Goal: Task Accomplishment & Management: Use online tool/utility

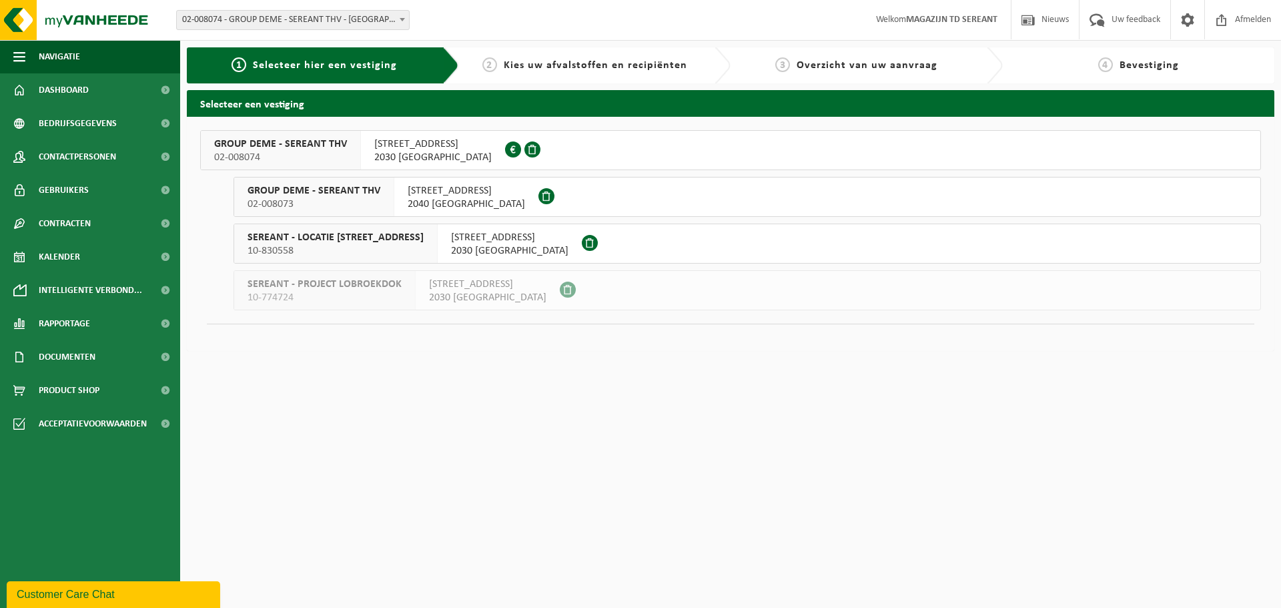
click at [401, 152] on span "2030 [GEOGRAPHIC_DATA]" at bounding box center [432, 157] width 117 height 13
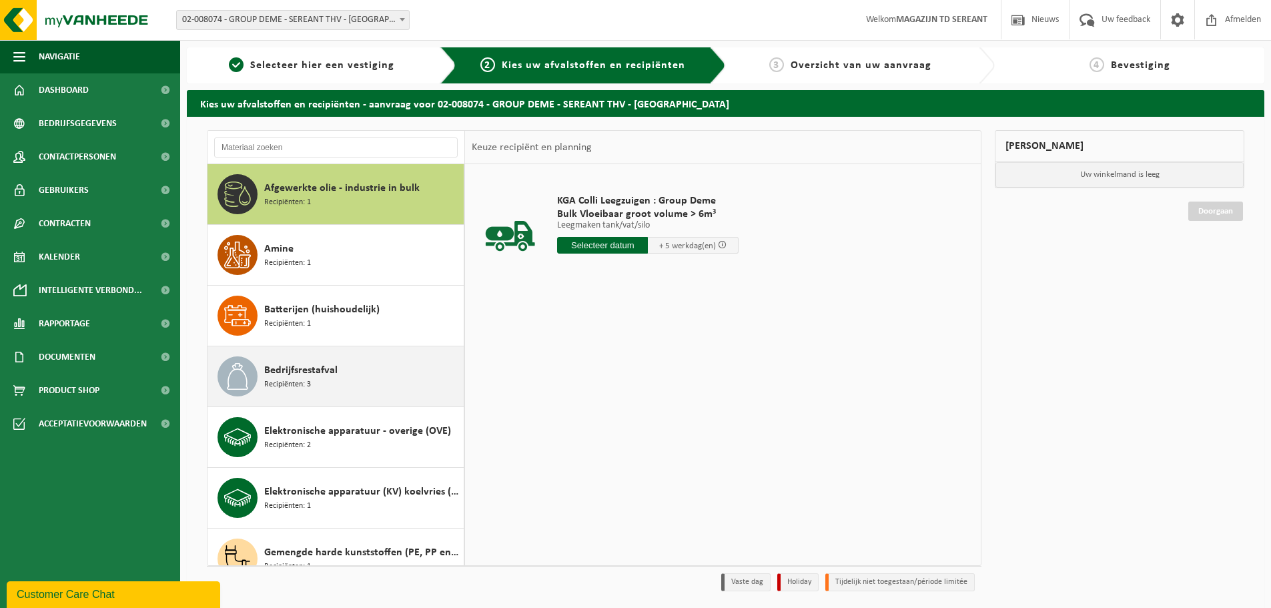
click at [306, 377] on span "Bedrijfsrestafval" at bounding box center [300, 370] width 73 height 16
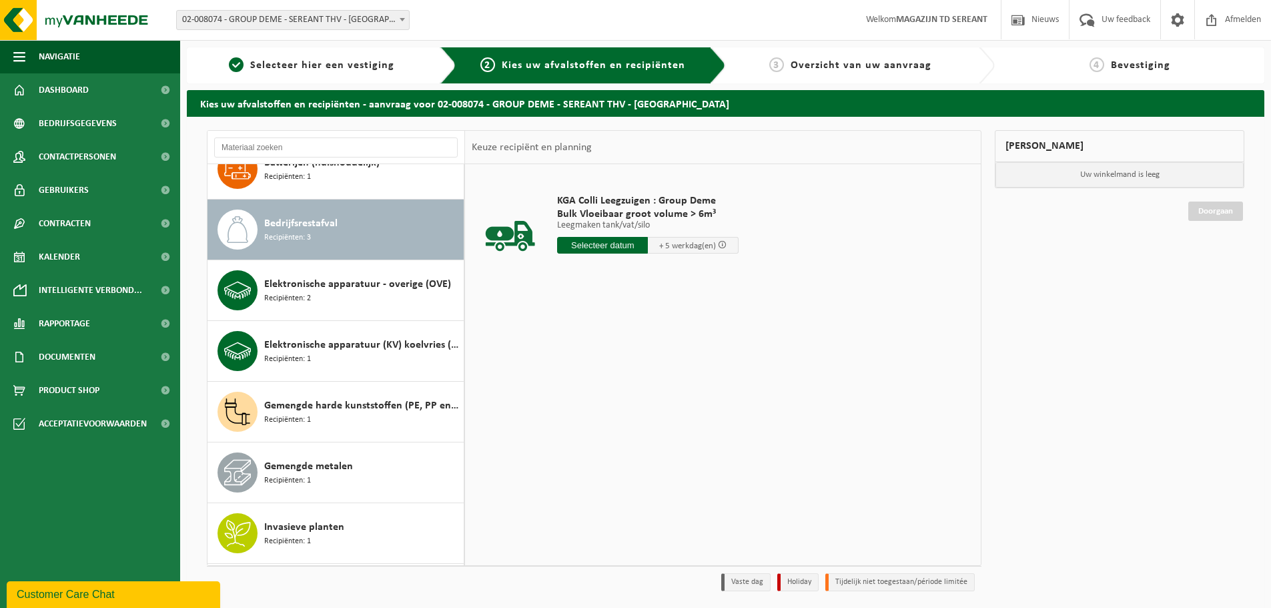
scroll to position [182, 0]
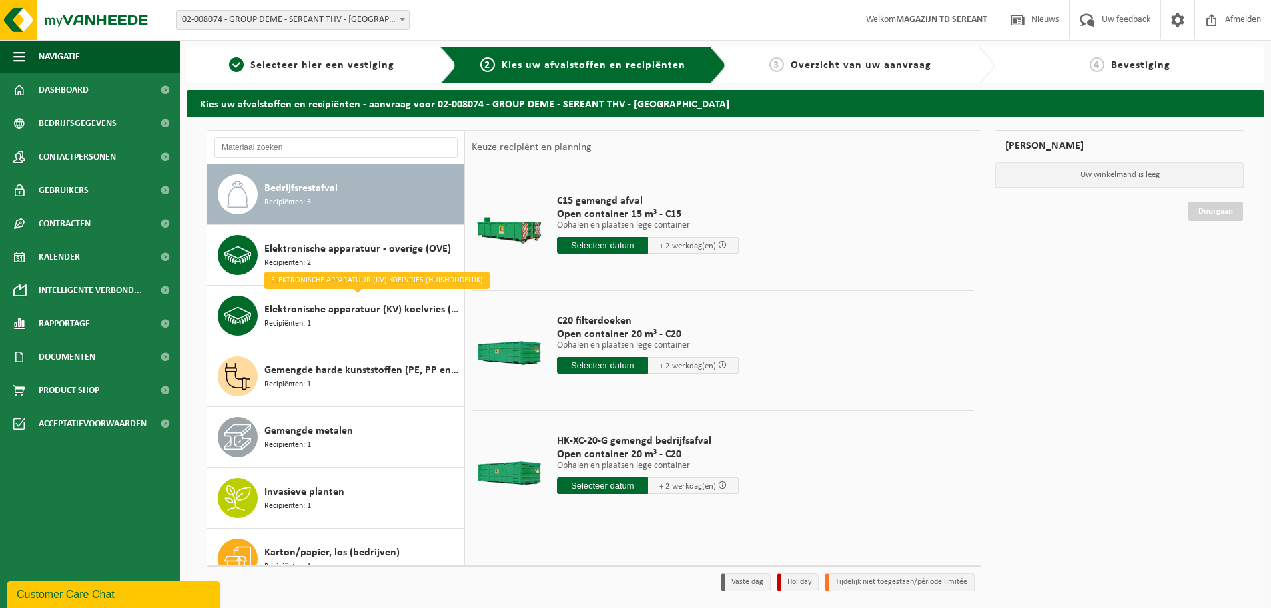
click at [588, 364] on input "text" at bounding box center [602, 365] width 91 height 17
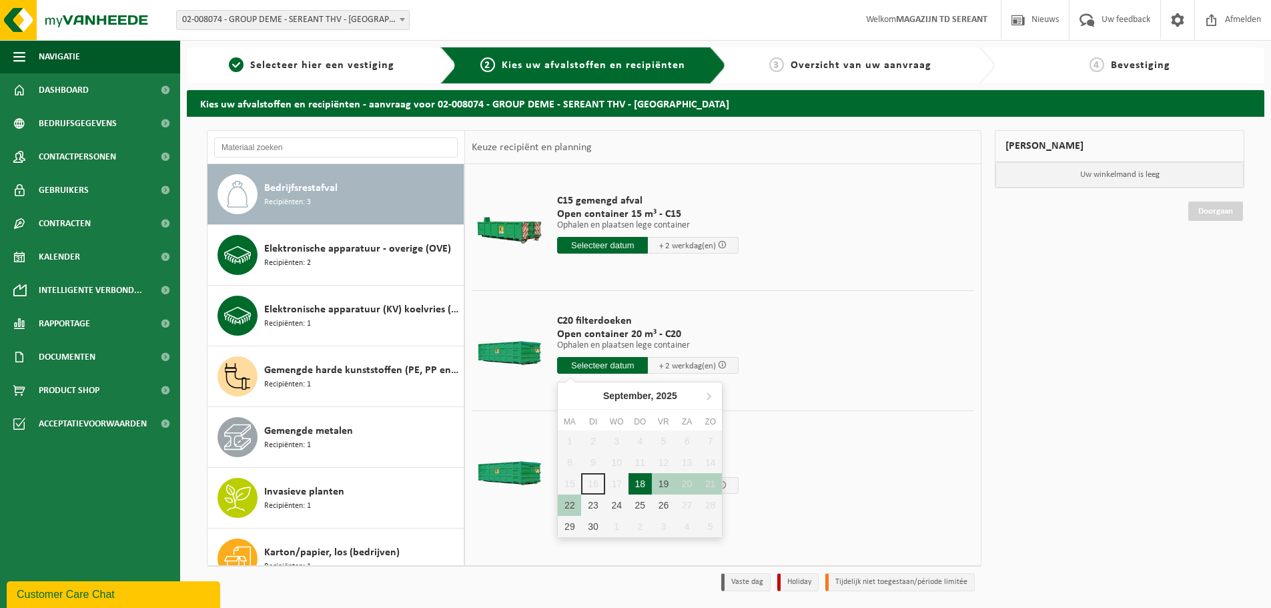
click at [637, 482] on div "18" at bounding box center [640, 483] width 23 height 21
type input "Van 2025-09-18"
type input "2025-09-18"
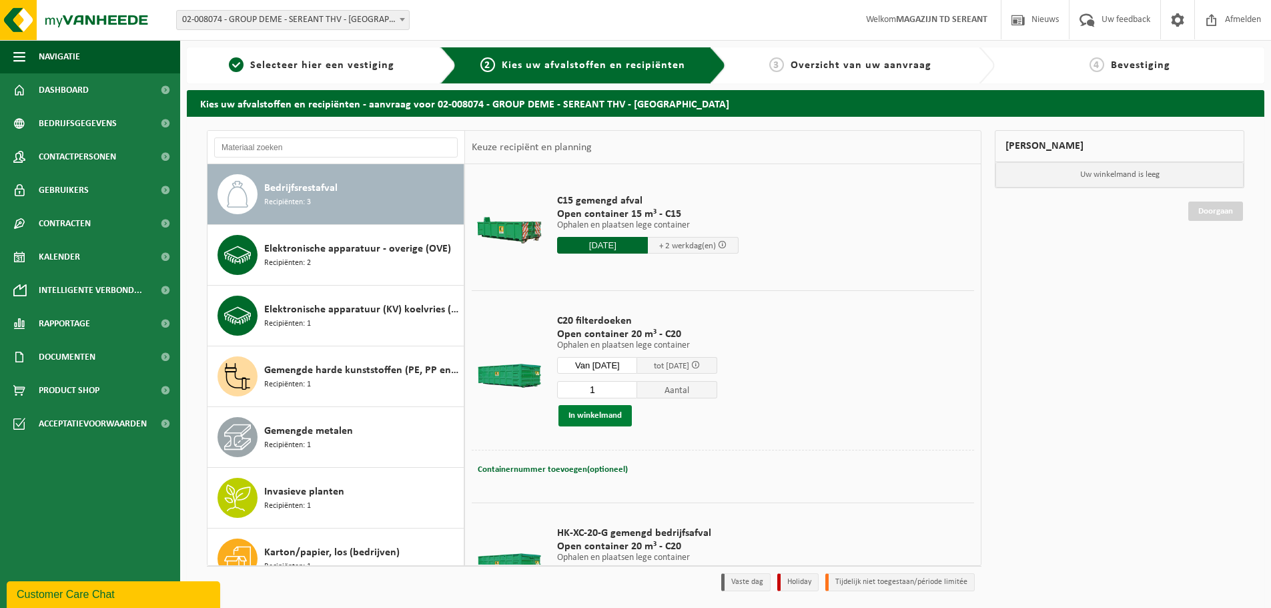
click at [617, 416] on button "In winkelmand" at bounding box center [594, 415] width 73 height 21
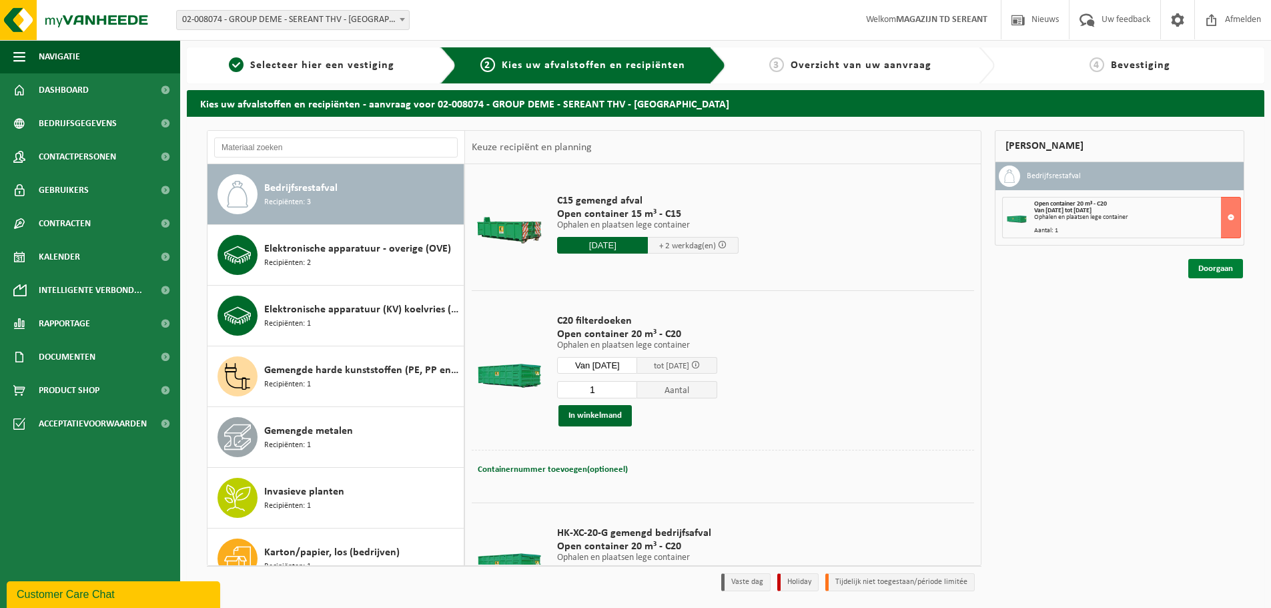
click at [1216, 267] on link "Doorgaan" at bounding box center [1215, 268] width 55 height 19
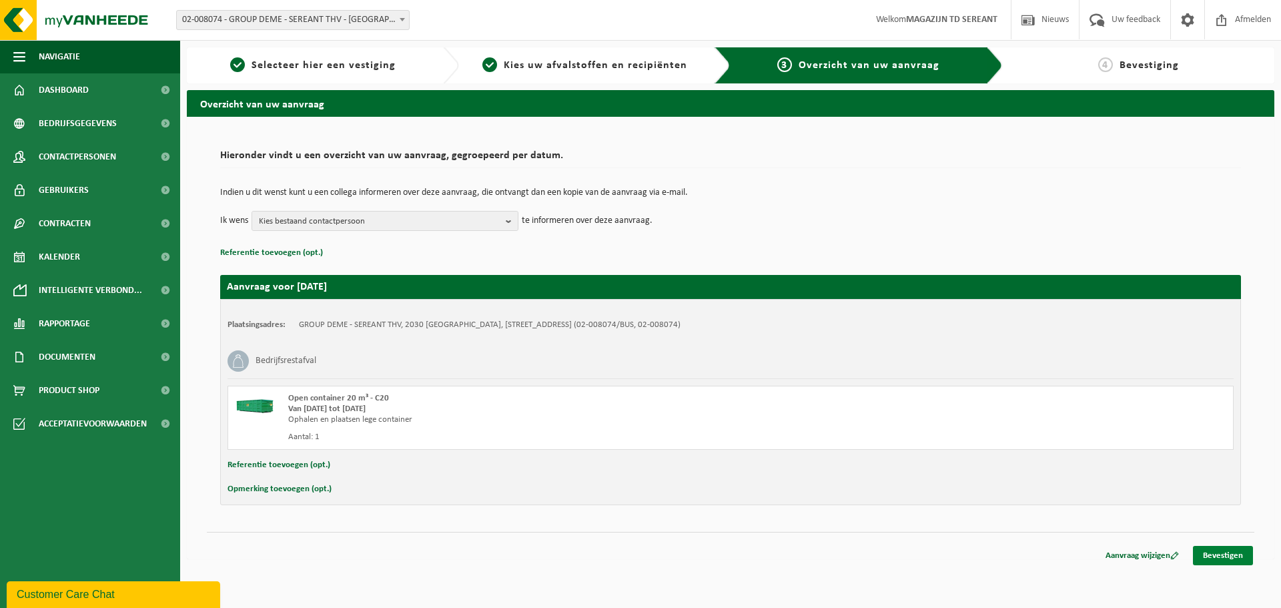
click at [1207, 556] on link "Bevestigen" at bounding box center [1223, 555] width 60 height 19
